Goal: Information Seeking & Learning: Learn about a topic

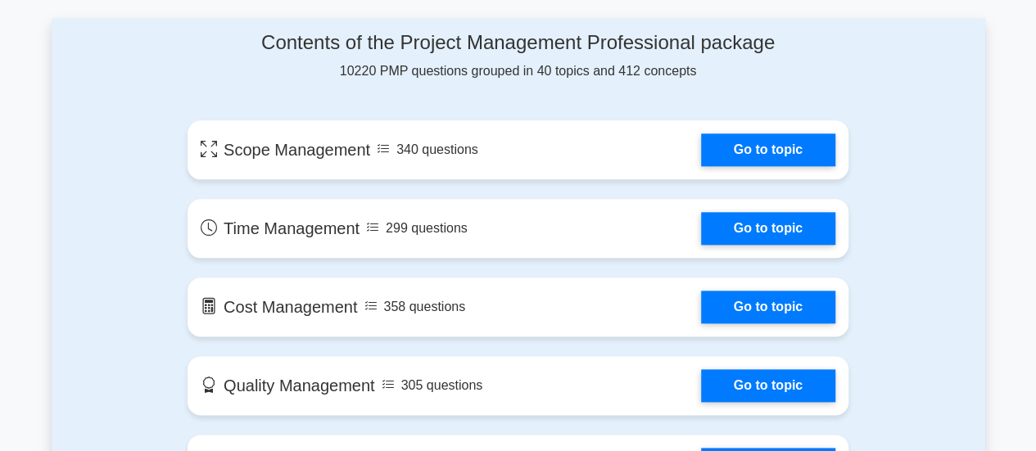
scroll to position [869, 0]
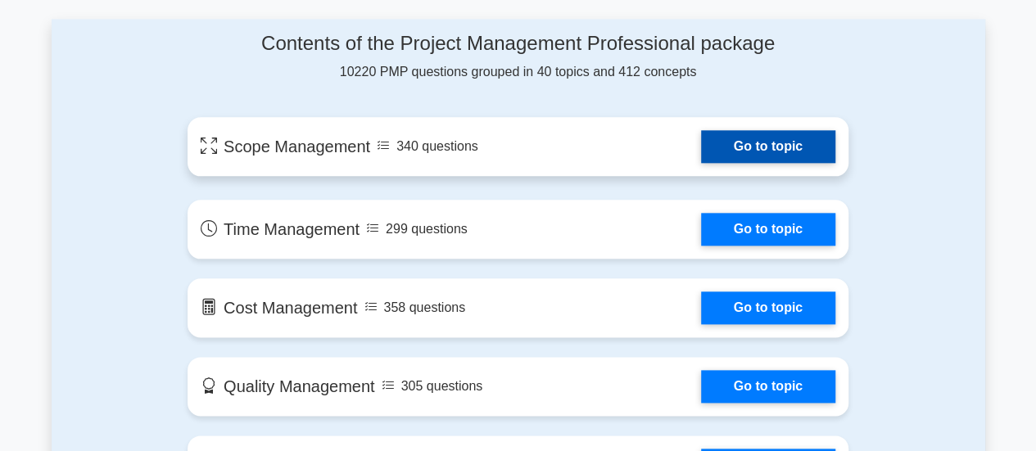
click at [736, 148] on link "Go to topic" at bounding box center [768, 146] width 134 height 33
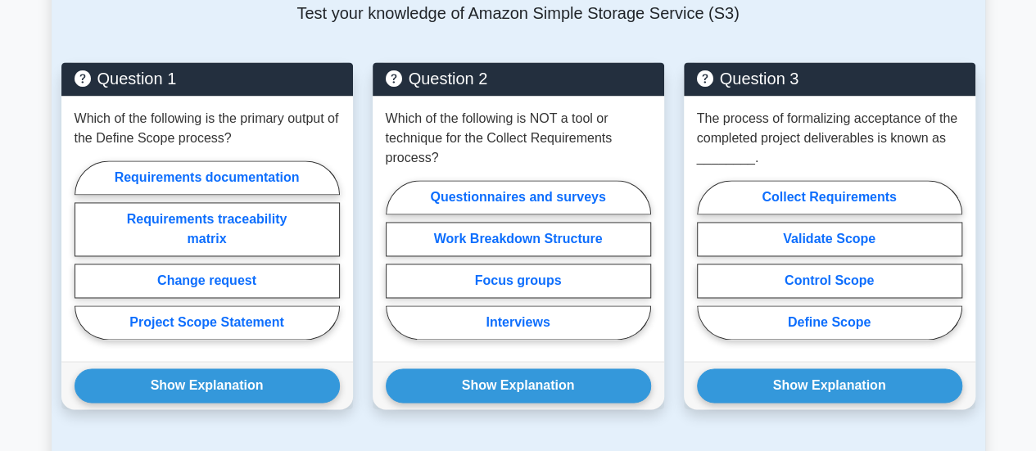
scroll to position [1143, 0]
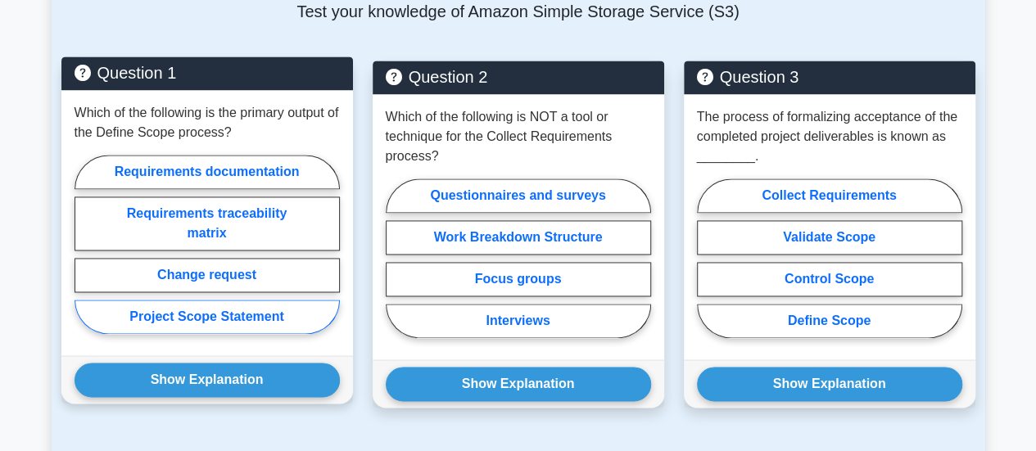
click at [263, 316] on label "Project Scope Statement" at bounding box center [207, 317] width 265 height 34
click at [85, 255] on input "Project Scope Statement" at bounding box center [80, 249] width 11 height 11
radio input "true"
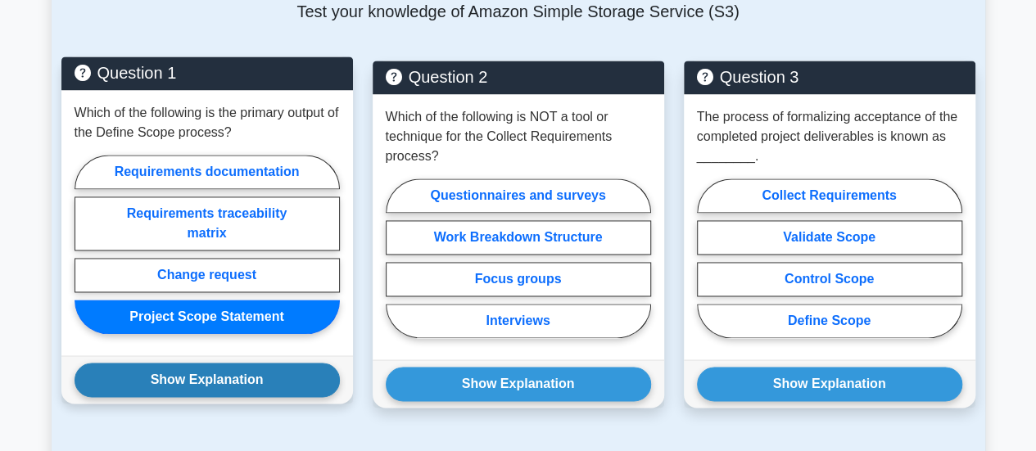
click at [265, 377] on button "Show Explanation" at bounding box center [207, 380] width 265 height 34
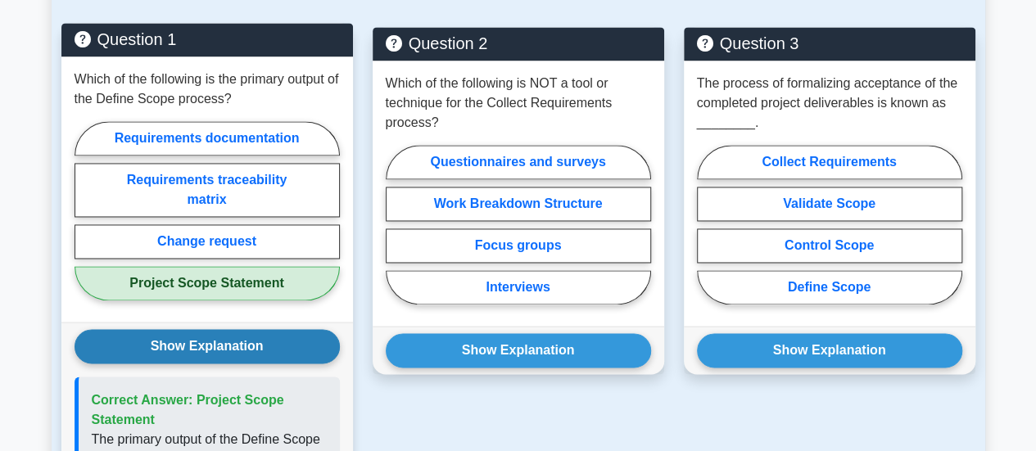
scroll to position [1176, 0]
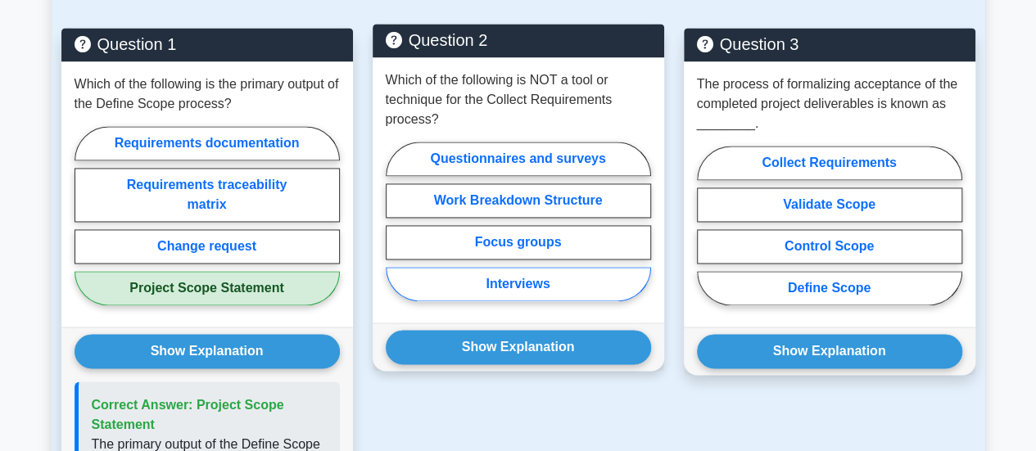
click at [425, 274] on label "Interviews" at bounding box center [518, 284] width 265 height 34
click at [396, 232] on input "Interviews" at bounding box center [391, 226] width 11 height 11
radio input "true"
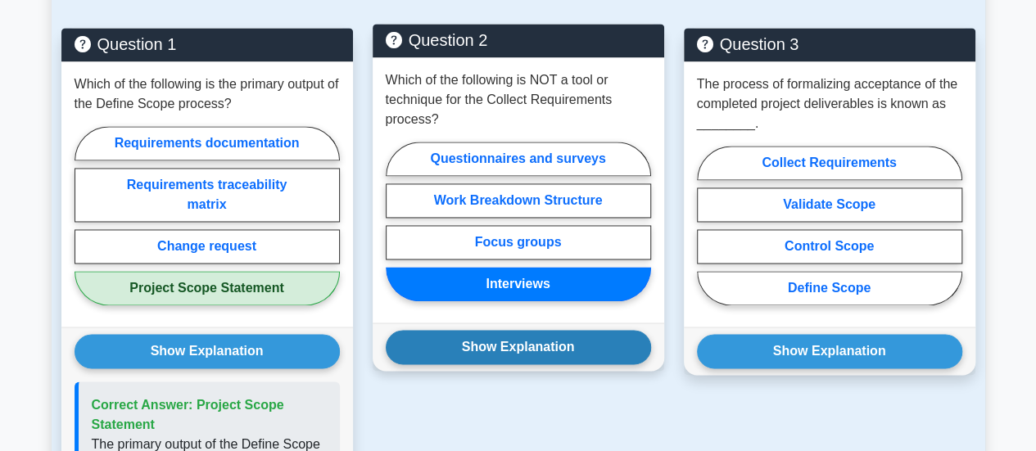
click at [472, 339] on button "Show Explanation" at bounding box center [518, 347] width 265 height 34
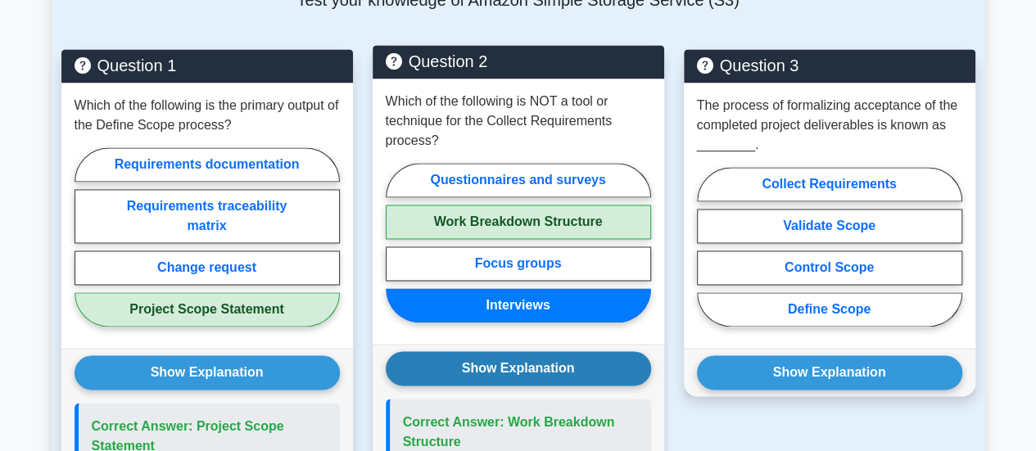
scroll to position [1154, 0]
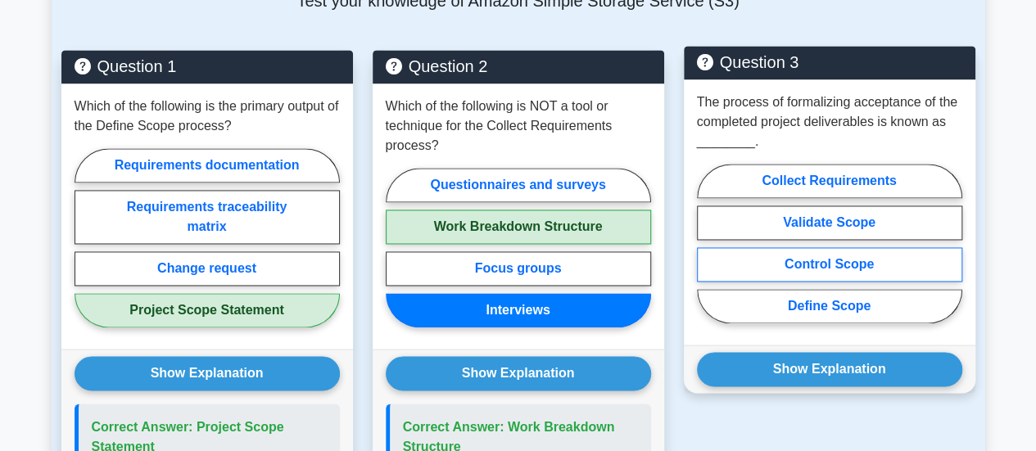
click at [724, 257] on label "Control Scope" at bounding box center [829, 264] width 265 height 34
click at [708, 254] on input "Control Scope" at bounding box center [702, 248] width 11 height 11
radio input "true"
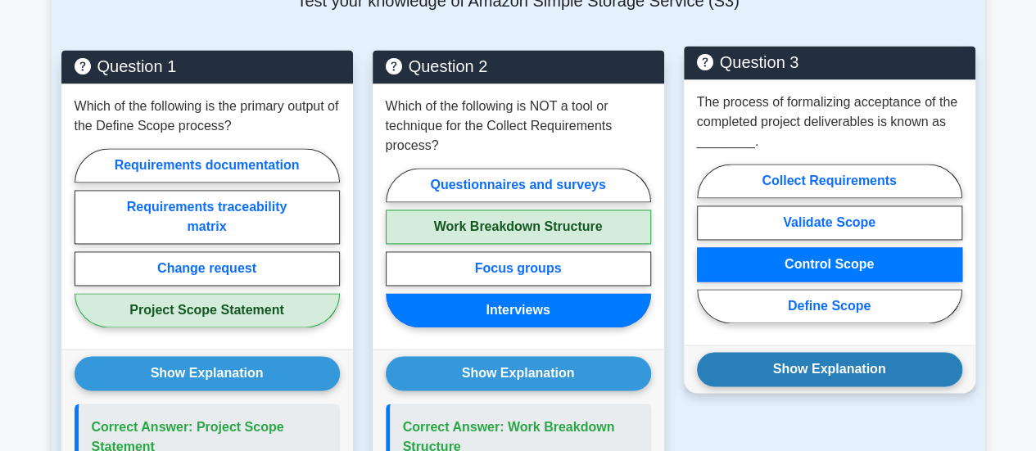
click at [800, 378] on button "Show Explanation" at bounding box center [829, 369] width 265 height 34
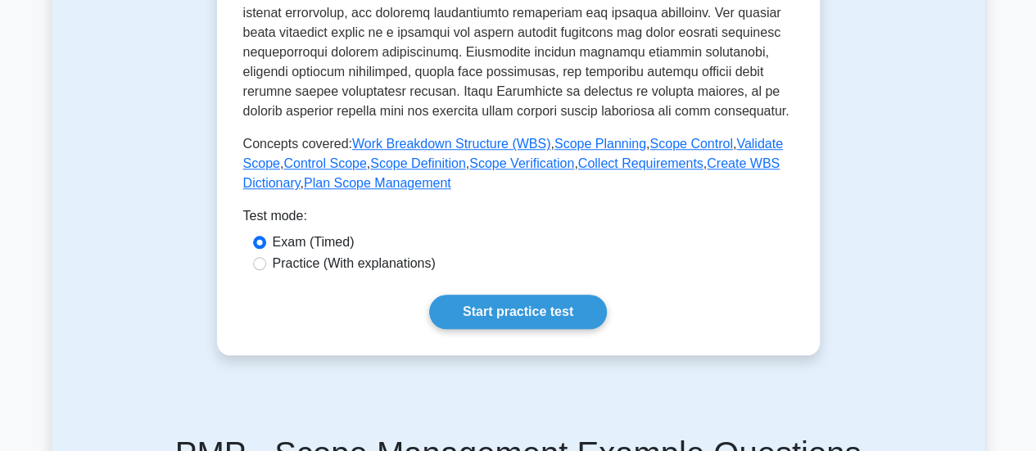
scroll to position [663, 0]
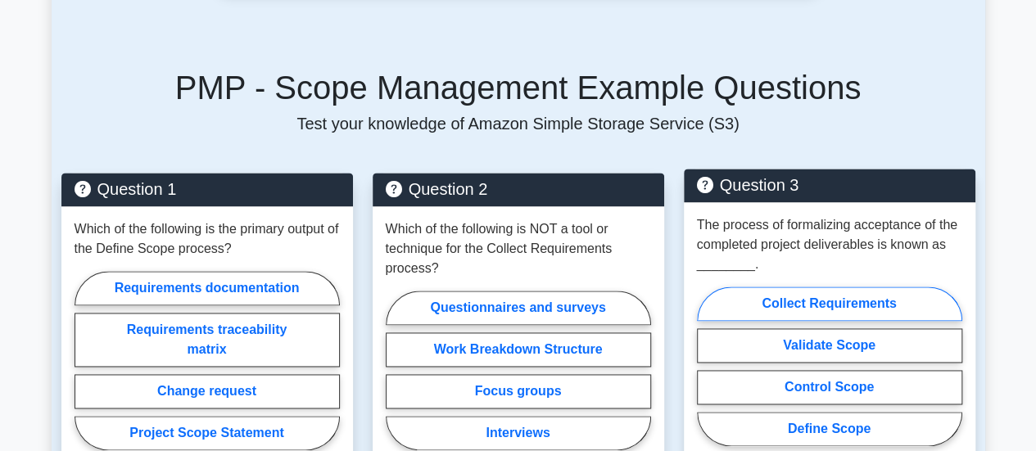
scroll to position [1086, 0]
